Goal: Task Accomplishment & Management: Complete application form

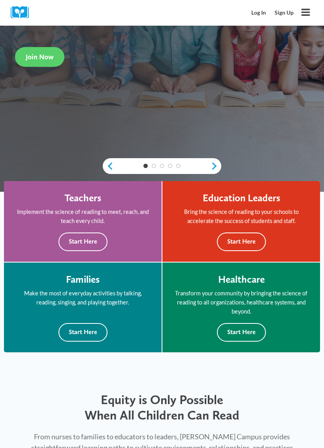
scroll to position [174, 0]
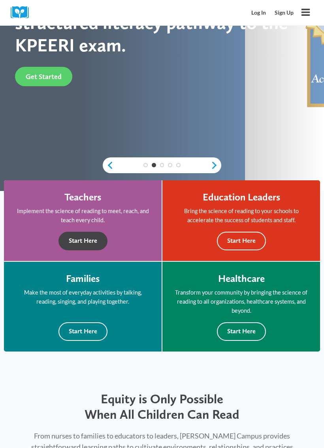
click at [92, 243] on button "Start Here" at bounding box center [83, 241] width 49 height 19
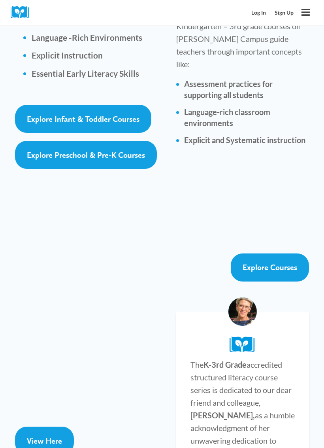
scroll to position [1536, 0]
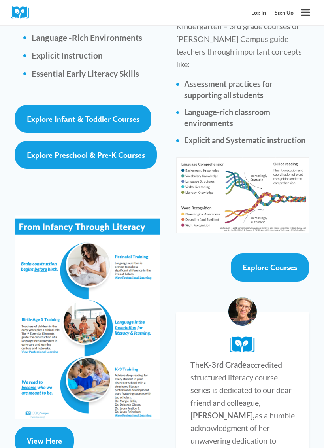
click at [43, 413] on span "View Here" at bounding box center [44, 440] width 35 height 9
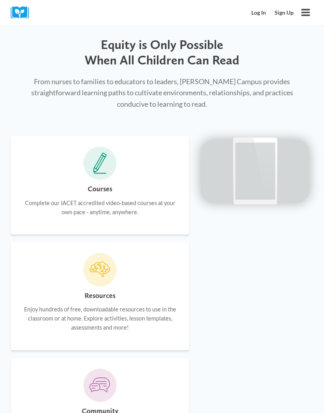
scroll to position [528, 0]
click at [100, 271] on span at bounding box center [99, 270] width 33 height 33
click at [106, 291] on h6 "Resources" at bounding box center [100, 296] width 31 height 11
click at [100, 305] on p "Enjoy hundreds of free, downloadable resources to use in the classroom or at ho…" at bounding box center [100, 318] width 157 height 27
click at [118, 313] on p "Enjoy hundreds of free, downloadable resources to use in the classroom or at ho…" at bounding box center [100, 318] width 157 height 27
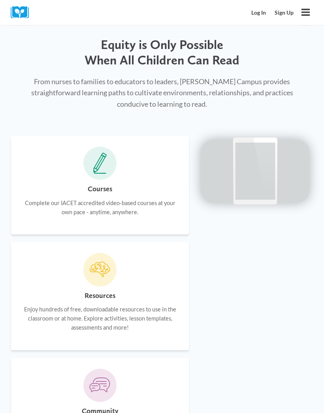
click at [147, 316] on p "Enjoy hundreds of free, downloadable resources to use in the classroom or at ho…" at bounding box center [100, 318] width 157 height 27
click at [108, 260] on icon at bounding box center [99, 270] width 21 height 21
click at [110, 260] on icon at bounding box center [99, 270] width 21 height 21
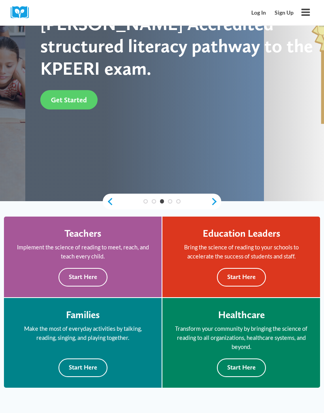
scroll to position [100, 0]
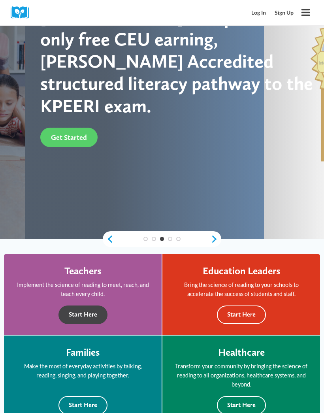
click at [94, 317] on button "Start Here" at bounding box center [83, 315] width 49 height 19
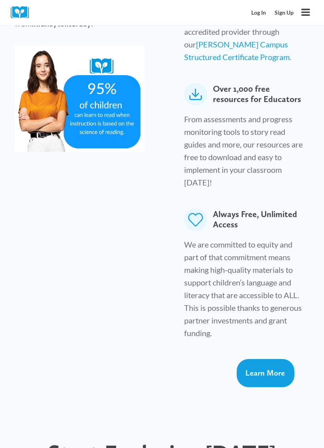
scroll to position [546, 0]
click at [273, 368] on span "Learn More" at bounding box center [266, 372] width 40 height 9
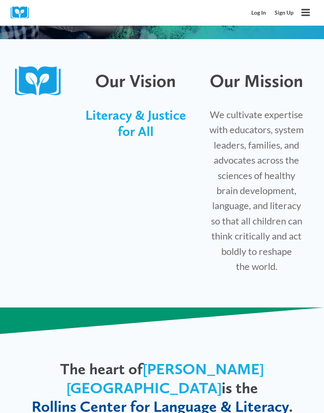
scroll to position [163, 0]
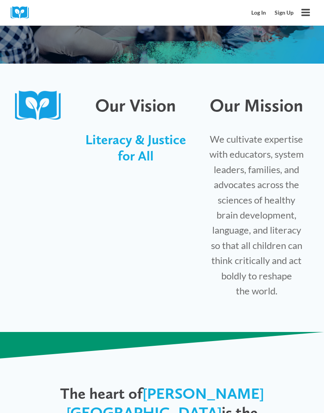
click at [288, 15] on link "Sign Up" at bounding box center [285, 13] width 28 height 15
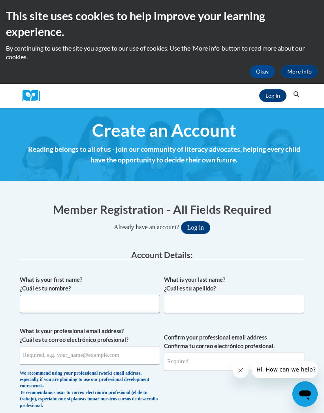
click at [130, 301] on input "What is your first name? ¿Cuál es tu nombre?" at bounding box center [90, 304] width 140 height 18
type input "cyasenchock@gmail.com"
type input "Yasenchock"
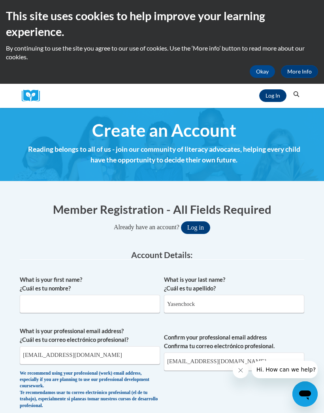
type input "Colleen"
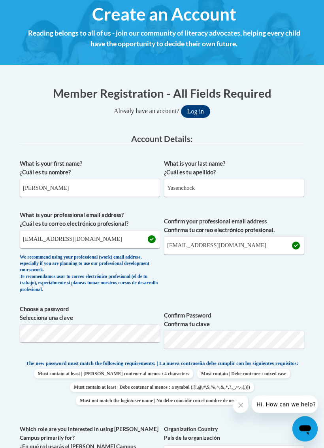
scroll to position [116, 0]
click at [91, 235] on input "cyasenchock@gmail.com" at bounding box center [90, 239] width 140 height 18
type input "c"
type input "coleeny@usnh.edu"
click at [211, 243] on input "cyasenchock@gmail.com" at bounding box center [234, 246] width 140 height 18
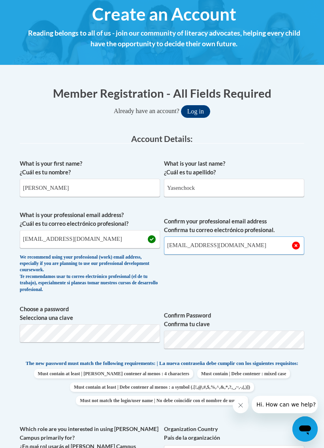
click at [236, 245] on input "cyasenchock@gmail.com" at bounding box center [234, 246] width 140 height 18
type input "c"
type input "coleeny@usnh.edu"
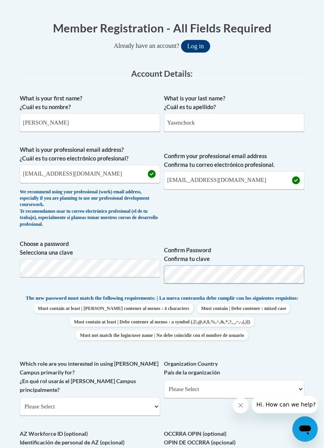
scroll to position [188, 0]
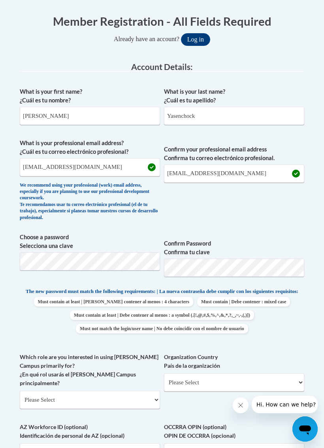
click at [288, 218] on span "Confirm your professional email address Confirma tu correo electrónico profesio…" at bounding box center [234, 182] width 140 height 86
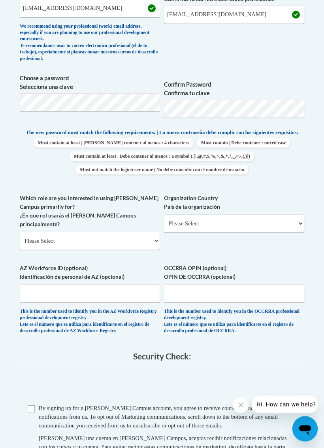
scroll to position [347, 0]
click at [154, 232] on select "Please Select College/University | Colegio/Universidad Community/Nonprofit Part…" at bounding box center [90, 241] width 140 height 18
select select "5a18ea06-2b54-4451-96f2-d152daf9eac5"
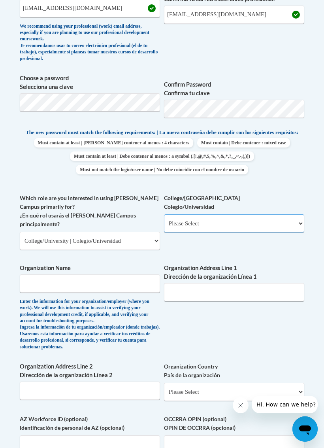
click at [299, 219] on select "Please Select College/University Staff | Empleado universitario College/Univers…" at bounding box center [234, 223] width 140 height 18
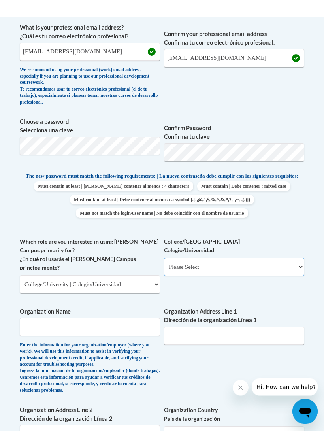
scroll to position [321, 0]
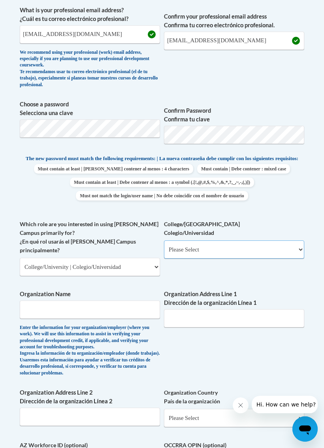
click at [280, 243] on select "Please Select College/University Staff | Empleado universitario College/Univers…" at bounding box center [234, 250] width 140 height 18
select select "c8743970-7742-49d2-af9e-5c4138019e9a"
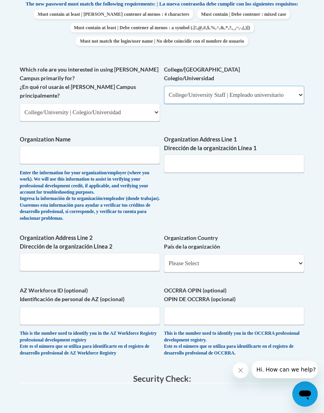
scroll to position [476, 0]
click at [105, 146] on input "Organization Name" at bounding box center [90, 155] width 140 height 18
type input "Plymouth State University"
click at [241, 155] on input "Organization Address Line 1 Dirección de la organización Línea 1" at bounding box center [234, 164] width 140 height 18
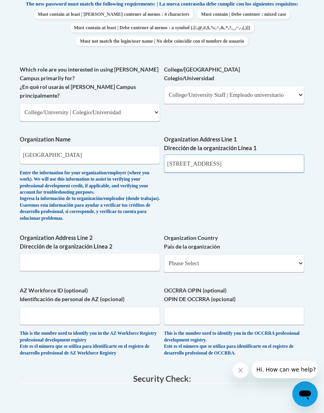
type input "17 High Street"
click at [135, 253] on input "Organization Address Line 2 Dirección de la organización Línea 2" at bounding box center [90, 262] width 140 height 18
type input "Plymouth, NH 03264"
click at [230, 254] on select "Please Select United States | Estados Unidos Outside of the United States | Fue…" at bounding box center [234, 263] width 140 height 18
select select "ad49bcad-a171-4b2e-b99c-48b446064914"
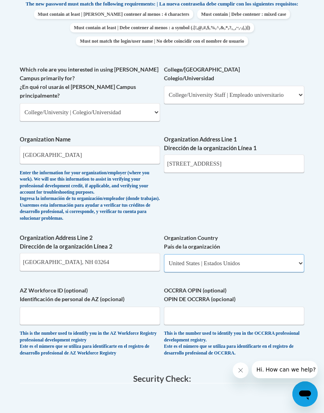
select select
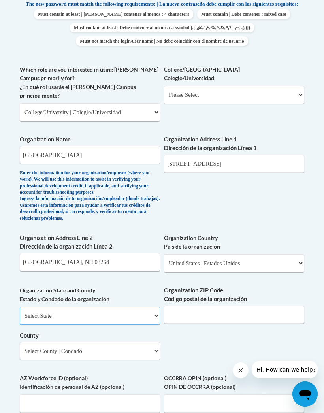
click at [138, 307] on select "Select State Alabama Alaska Arizona Arkansas California Colorado Connecticut De…" at bounding box center [90, 316] width 140 height 18
select select "New Hampshire"
click at [257, 306] on input "Organization ZIP Code Código postal de la organización" at bounding box center [234, 315] width 140 height 18
type input "03264"
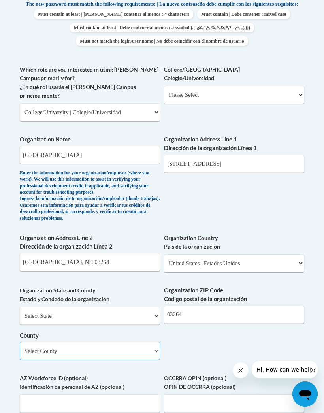
click at [155, 342] on select "Select County Belknap Carroll Cheshire Coos Grafton Hillsborough Merrimack Rock…" at bounding box center [90, 351] width 140 height 18
select select "Grafton"
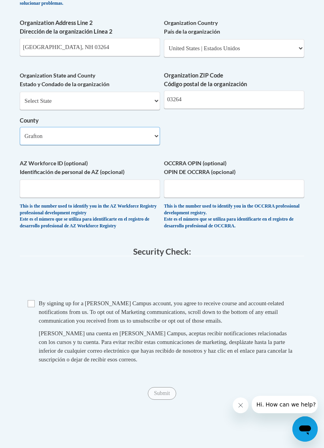
scroll to position [692, 0]
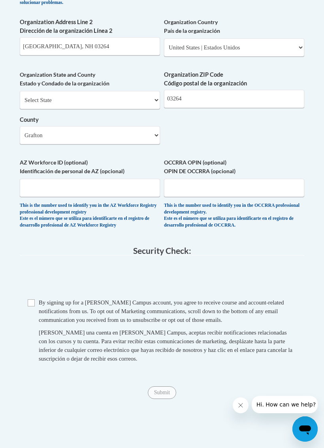
click at [35, 298] on span "Checkbox By signing up for a Cox Campus account, you agree to receive course an…" at bounding box center [162, 334] width 269 height 73
click at [33, 299] on input "Checkbox" at bounding box center [31, 302] width 7 height 7
checkbox input "true"
click at [167, 386] on input "Submit" at bounding box center [162, 392] width 28 height 13
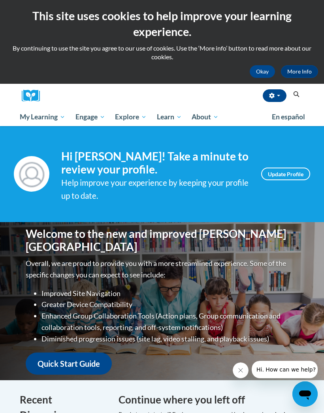
click at [296, 171] on link "Update Profile" at bounding box center [285, 174] width 49 height 13
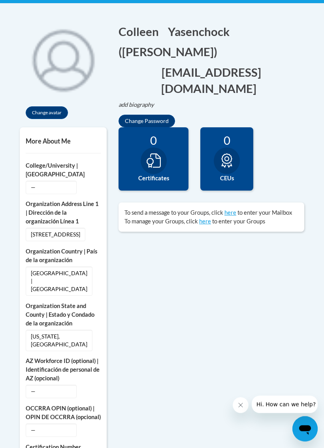
scroll to position [184, 0]
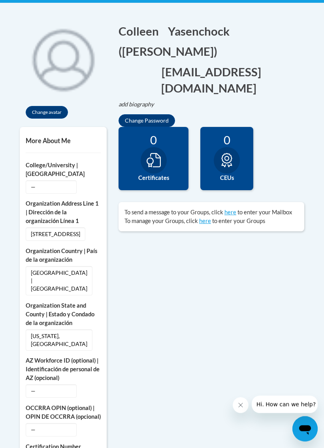
click at [74, 64] on img at bounding box center [63, 58] width 87 height 87
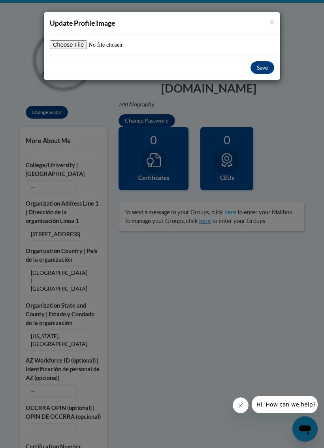
click at [274, 21] on span "×" at bounding box center [272, 22] width 5 height 10
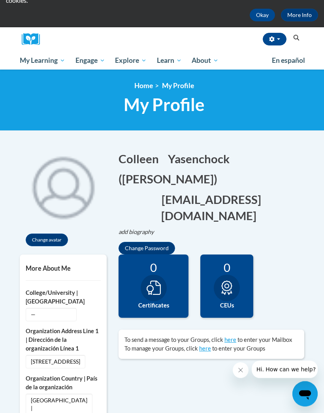
scroll to position [0, 0]
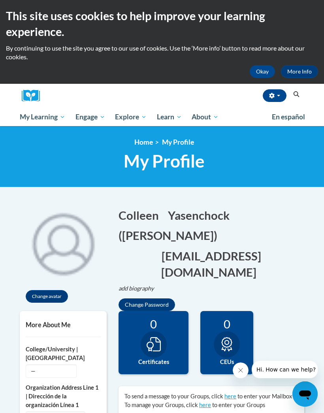
click at [0, 0] on span "Colleges | Universities Overview" at bounding box center [0, 0] width 0 height 0
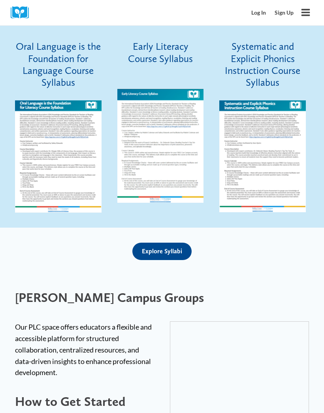
scroll to position [1666, 0]
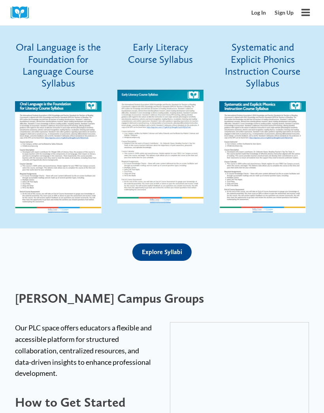
click at [171, 248] on span "Explore Syllabi" at bounding box center [162, 252] width 40 height 8
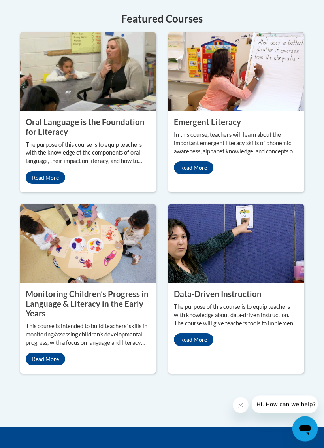
scroll to position [993, 0]
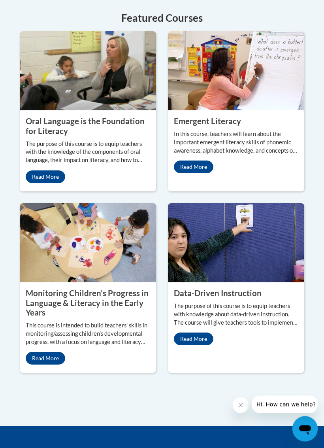
click at [53, 184] on link "Read More" at bounding box center [46, 177] width 40 height 13
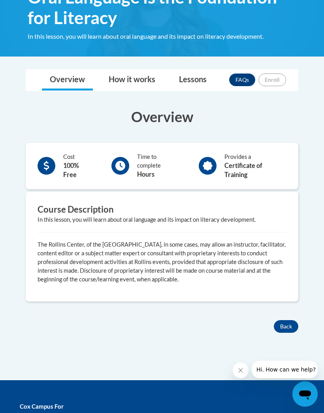
scroll to position [158, 0]
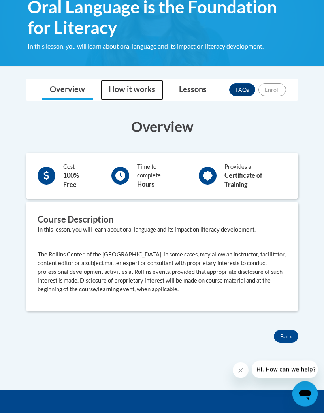
click at [139, 87] on link "How it works" at bounding box center [132, 90] width 63 height 21
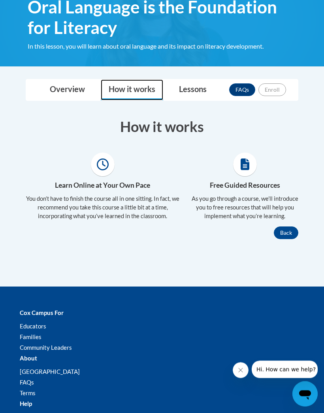
scroll to position [158, 0]
click at [195, 85] on link "Lessons" at bounding box center [193, 90] width 44 height 21
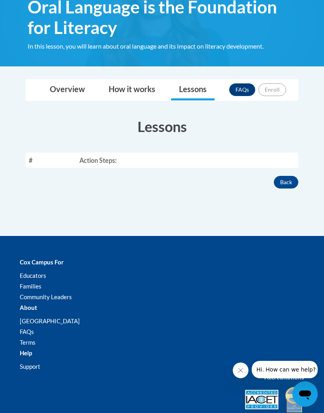
click at [217, 157] on th "Action Steps:" at bounding box center [187, 160] width 222 height 15
click at [108, 157] on th "Action Steps:" at bounding box center [187, 160] width 222 height 15
click at [33, 159] on th "#" at bounding box center [51, 160] width 51 height 15
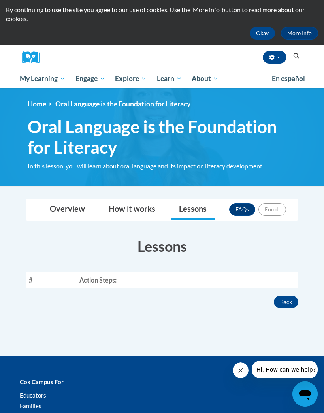
scroll to position [0, 0]
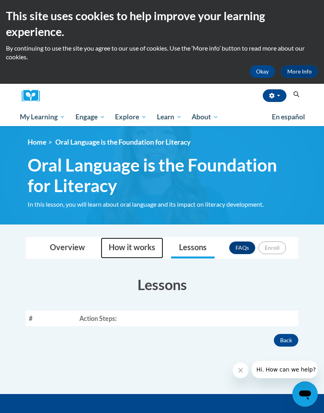
click at [141, 248] on link "How it works" at bounding box center [132, 248] width 63 height 21
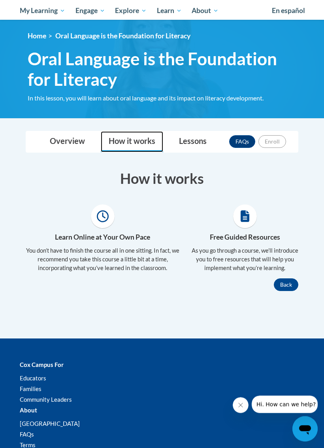
scroll to position [107, 0]
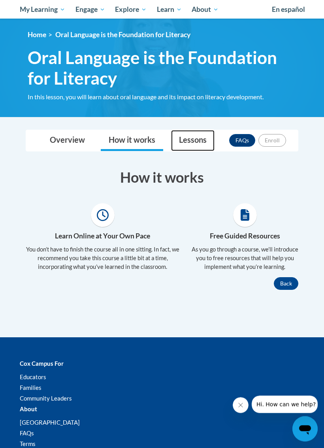
click at [196, 139] on link "Lessons" at bounding box center [193, 141] width 44 height 21
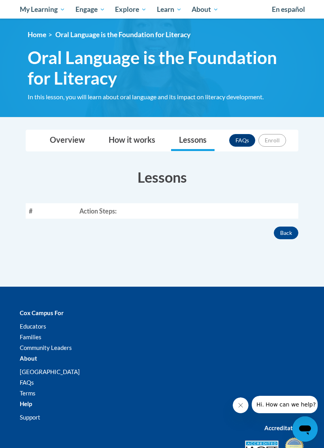
click at [119, 210] on th "Action Steps:" at bounding box center [187, 210] width 222 height 15
click at [245, 140] on link "FAQs" at bounding box center [242, 140] width 26 height 13
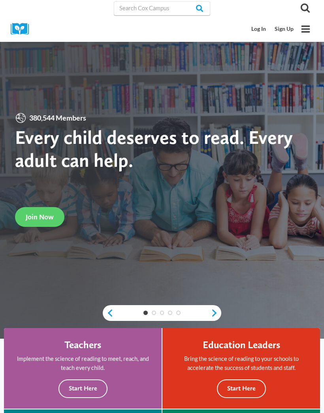
click at [263, 27] on link "Log In" at bounding box center [259, 29] width 23 height 15
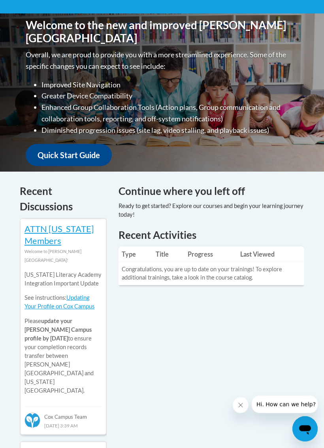
scroll to position [209, 0]
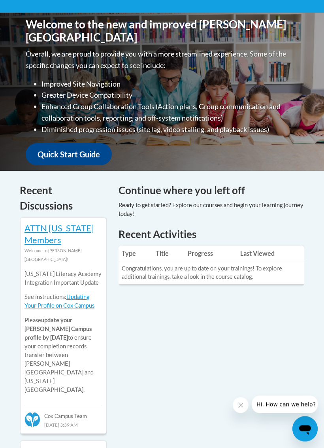
click at [92, 149] on link "Quick Start Guide" at bounding box center [69, 155] width 86 height 23
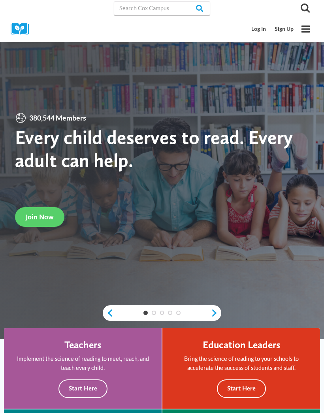
click at [261, 30] on link "Log In" at bounding box center [259, 29] width 23 height 15
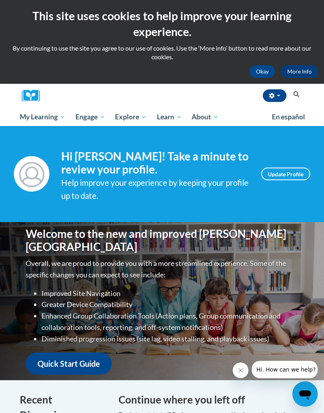
click at [264, 73] on button "Okay" at bounding box center [262, 71] width 25 height 13
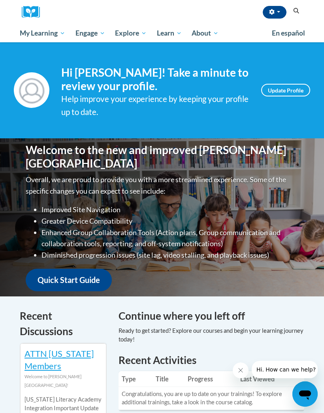
click at [0, 0] on span "My Action Plans" at bounding box center [0, 0] width 0 height 0
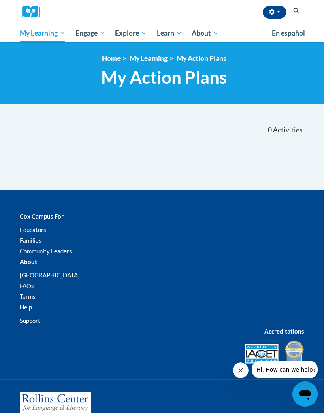
click at [0, 0] on span "My Course Progress" at bounding box center [0, 0] width 0 height 0
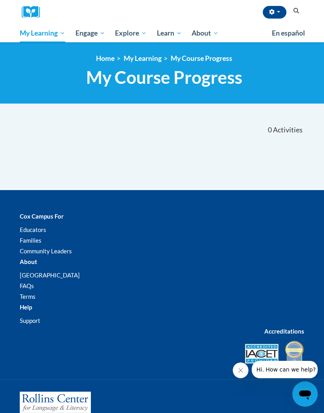
click at [0, 0] on span "Talk with Me Baby Integration Guide" at bounding box center [0, 0] width 0 height 0
click at [0, 0] on span "Literacy & Justice For All Curriculum Resources" at bounding box center [0, 0] width 0 height 0
click at [0, 0] on span "Structured Literacy Certificate Program" at bounding box center [0, 0] width 0 height 0
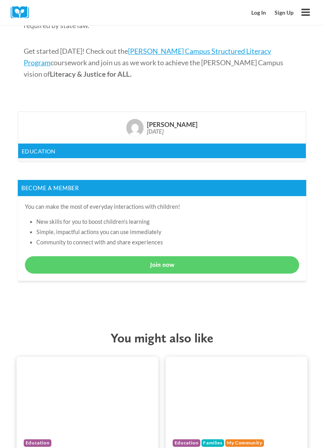
scroll to position [1093, 0]
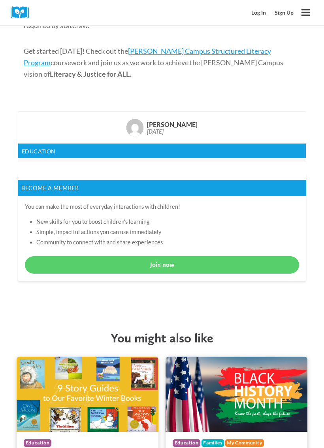
click at [176, 256] on link "Join now" at bounding box center [162, 265] width 275 height 18
